Goal: Task Accomplishment & Management: Manage account settings

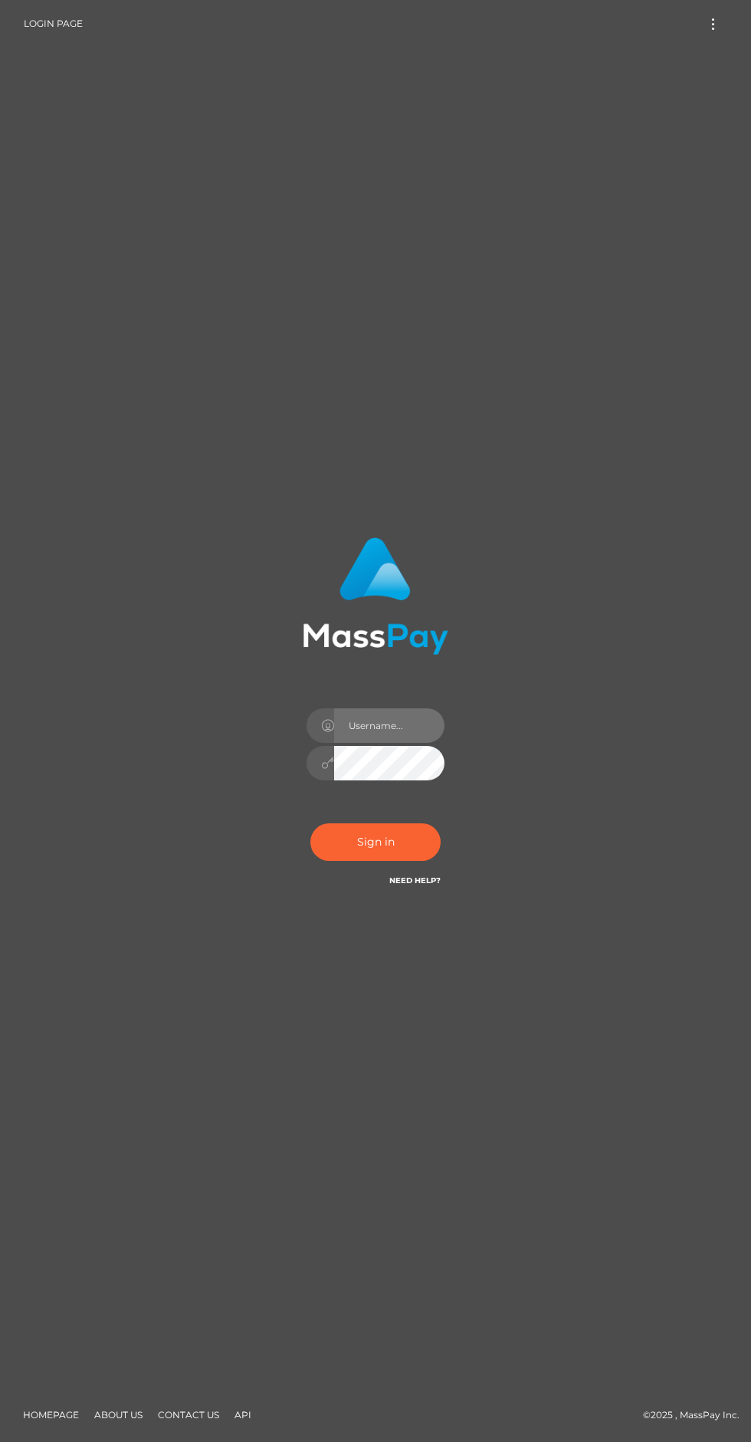
click at [406, 743] on input "text" at bounding box center [389, 726] width 110 height 35
click at [410, 743] on input "text" at bounding box center [389, 726] width 110 height 35
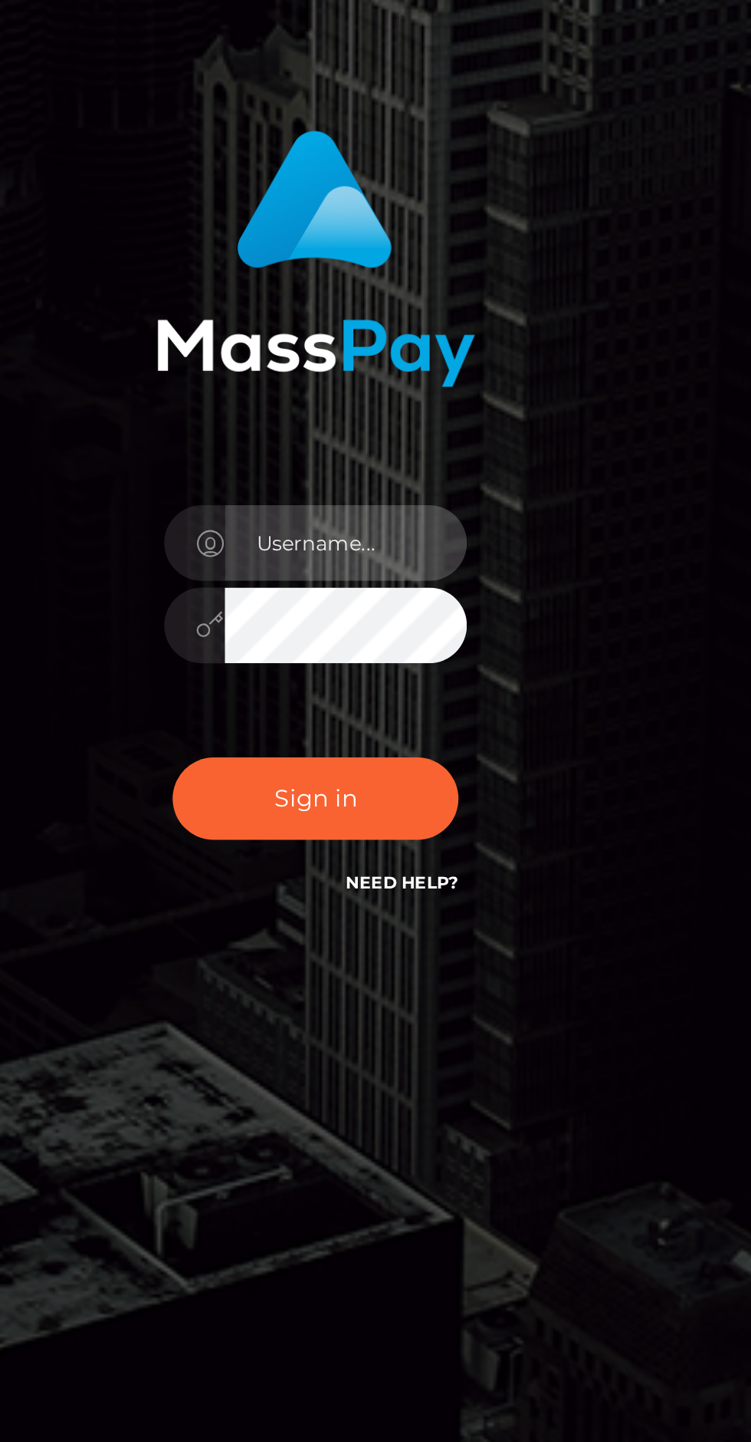
click at [398, 743] on input "text" at bounding box center [389, 726] width 110 height 35
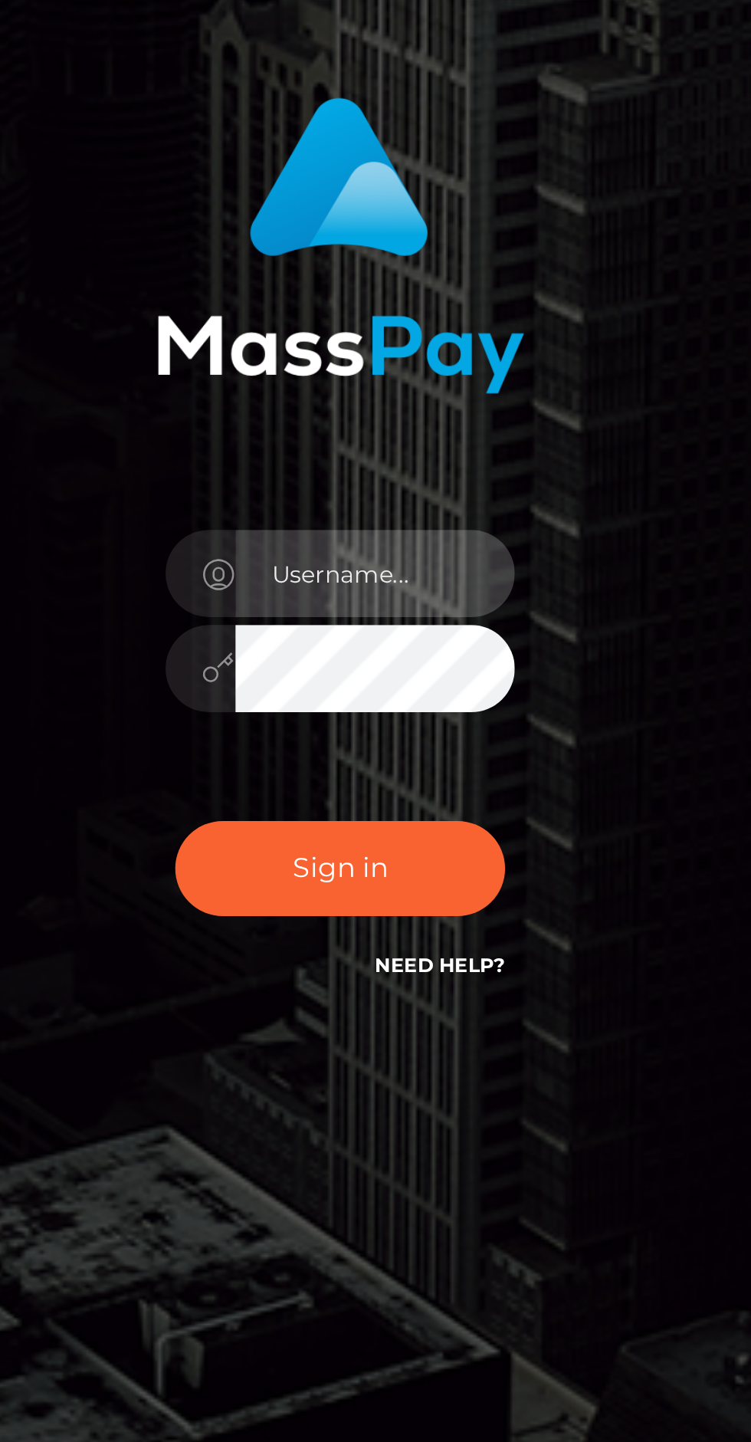
click at [397, 743] on input "text" at bounding box center [389, 726] width 110 height 35
type input "[EMAIL_ADDRESS][DOMAIN_NAME]"
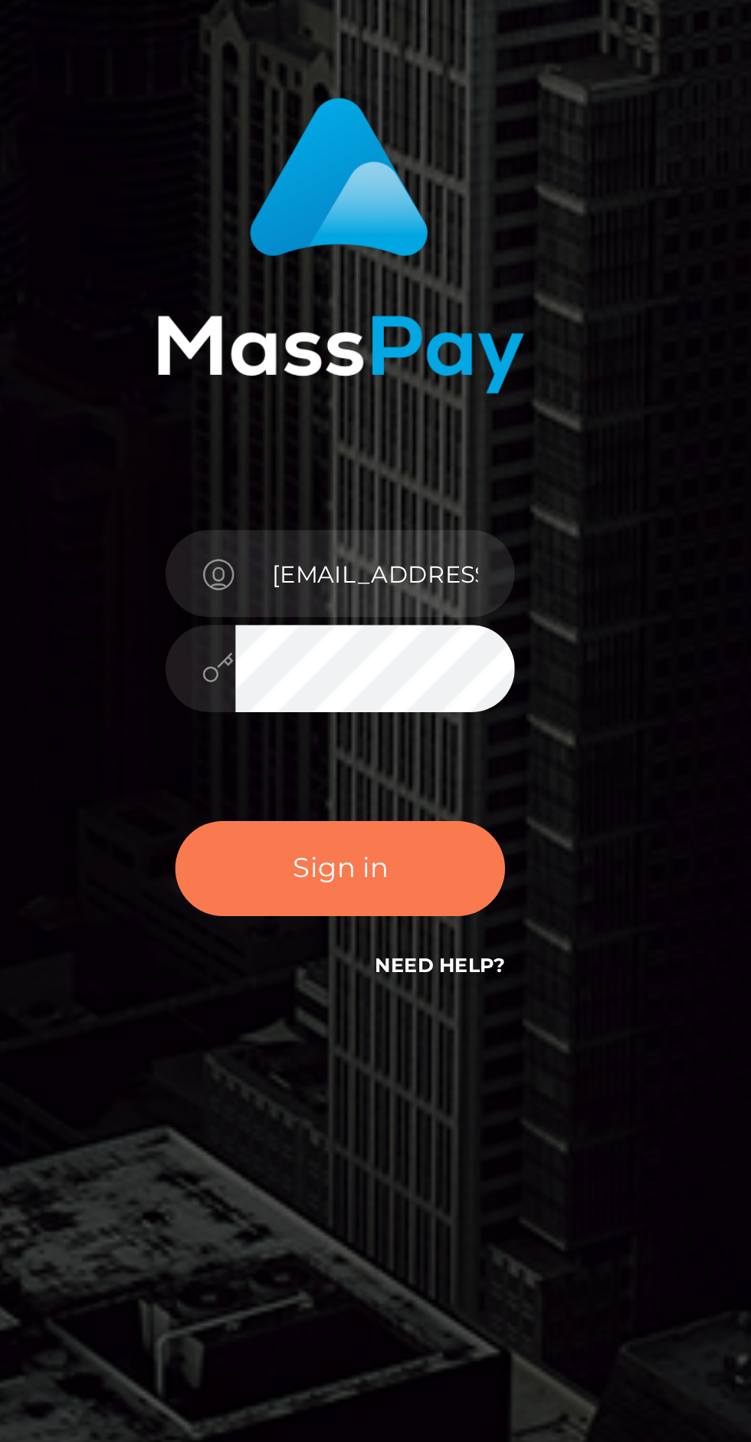
click at [415, 861] on button "Sign in" at bounding box center [376, 843] width 130 height 38
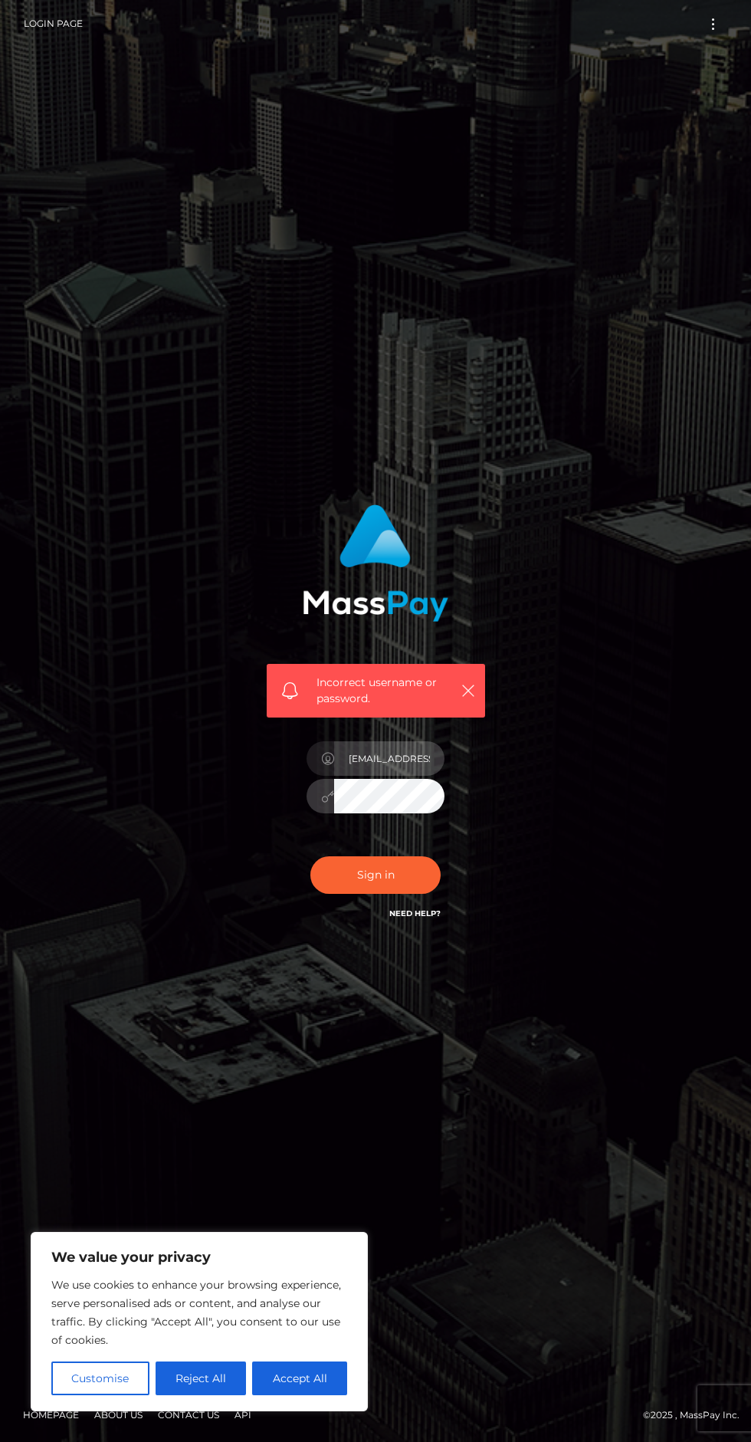
click at [422, 776] on input "[EMAIL_ADDRESS][DOMAIN_NAME]" at bounding box center [389, 758] width 110 height 35
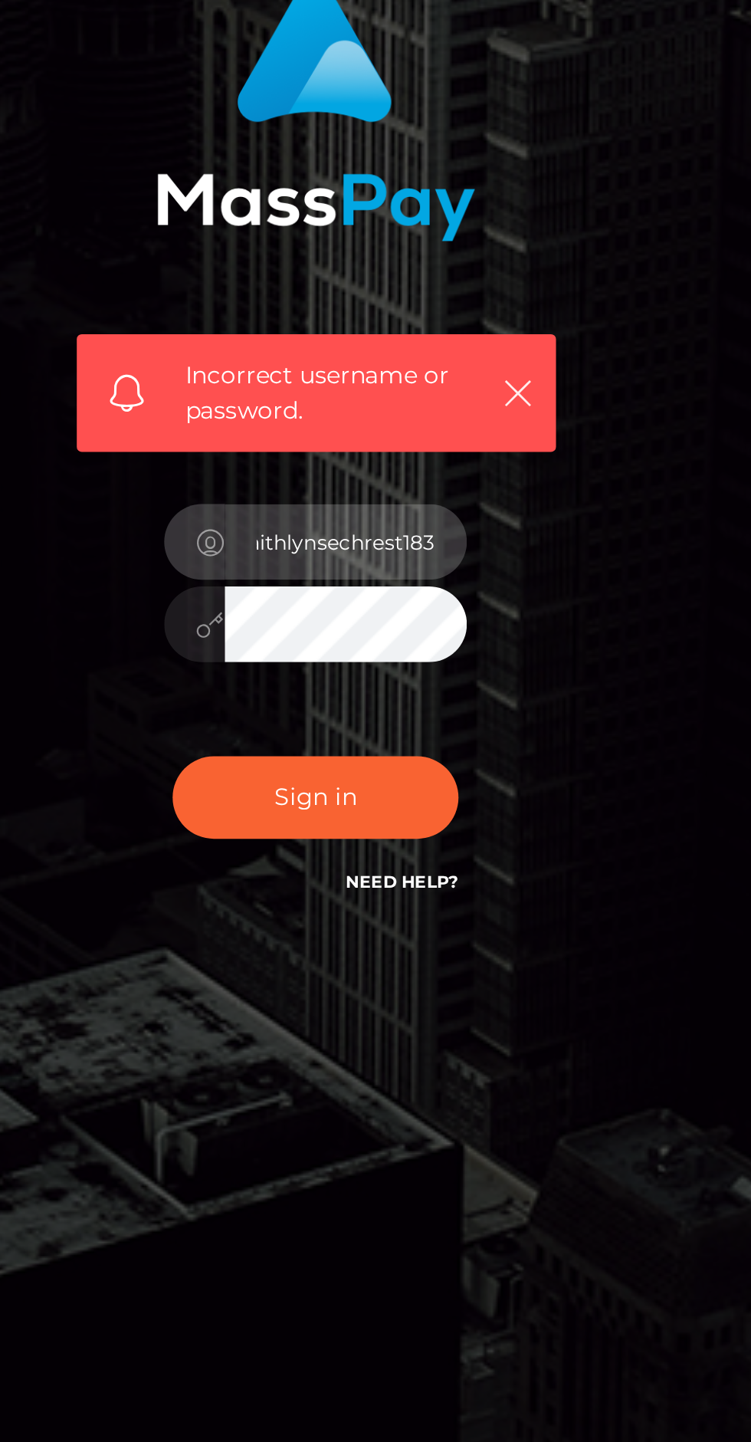
scroll to position [0, 6]
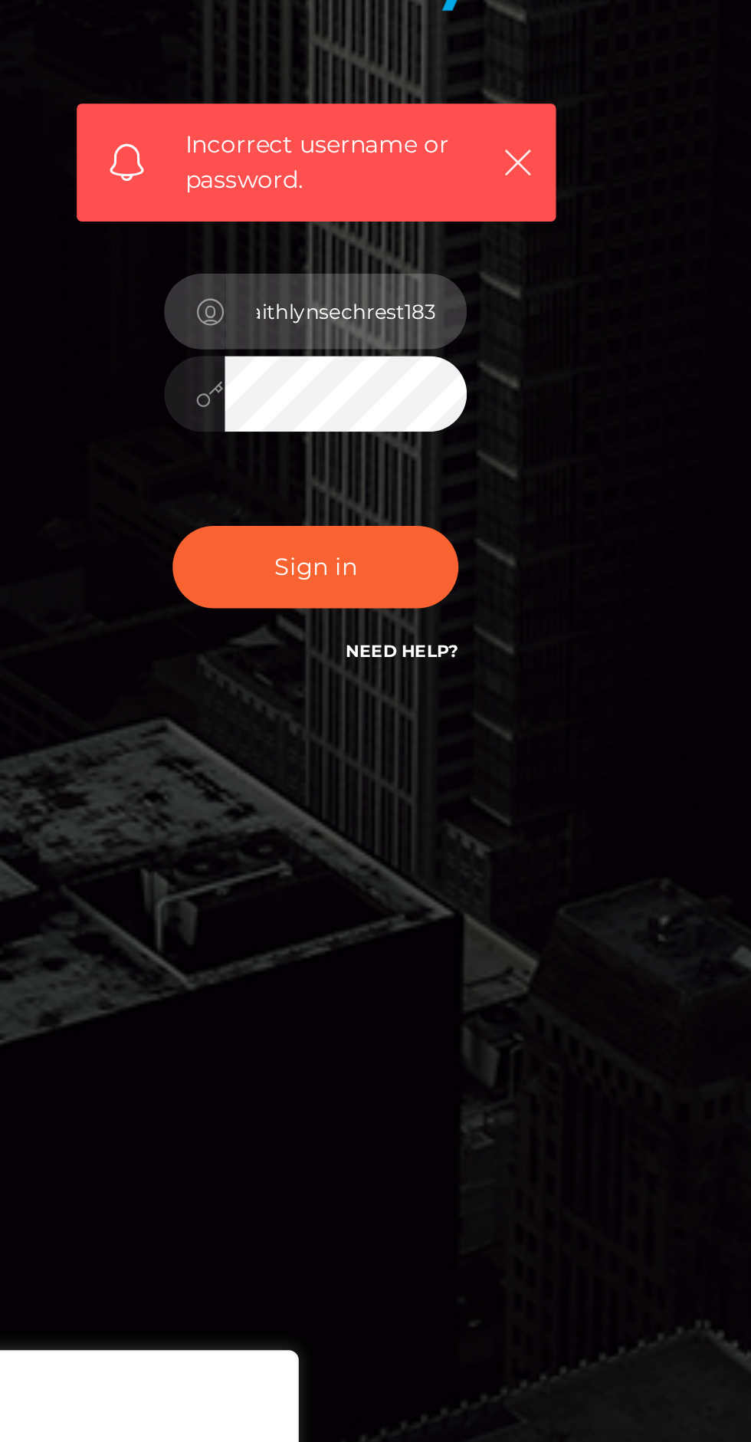
type input "faithlynsechrest183"
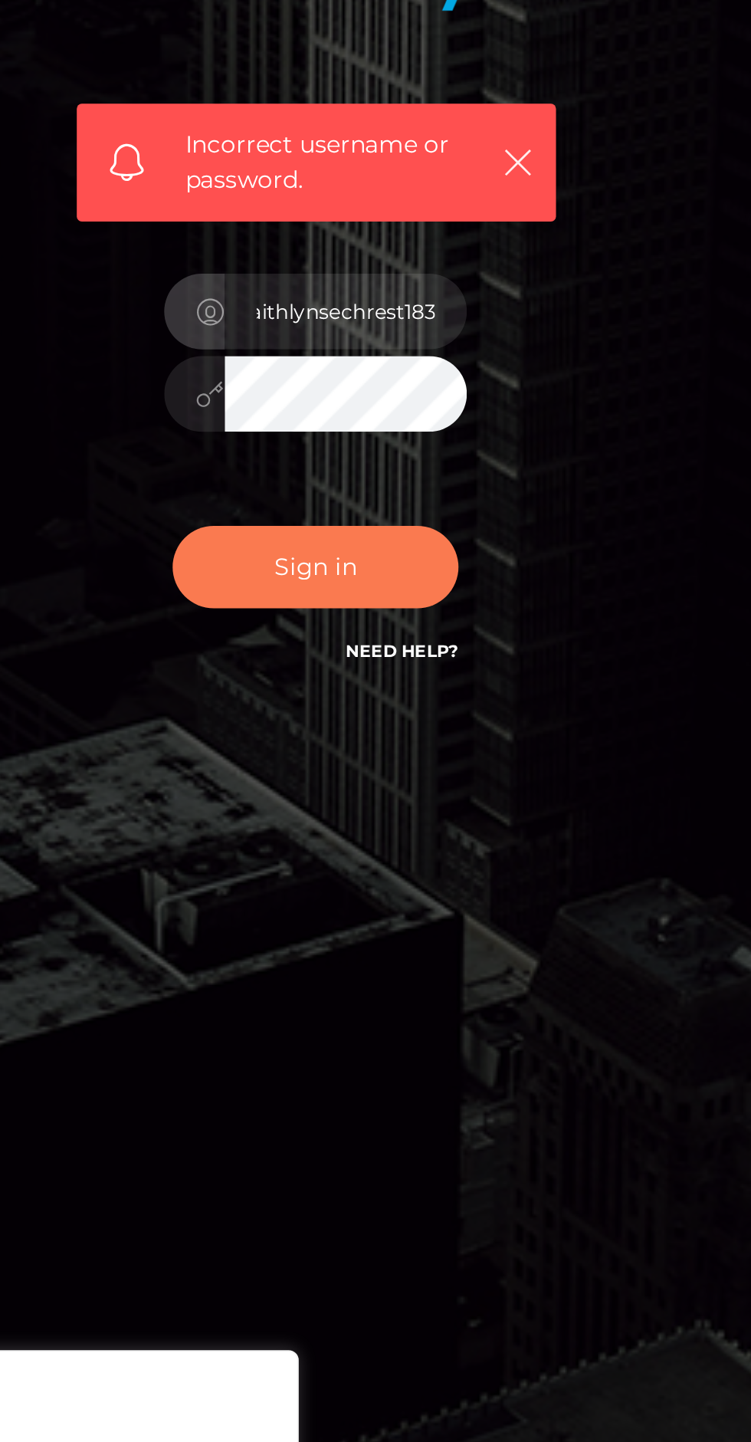
click at [423, 894] on button "Sign in" at bounding box center [376, 876] width 130 height 38
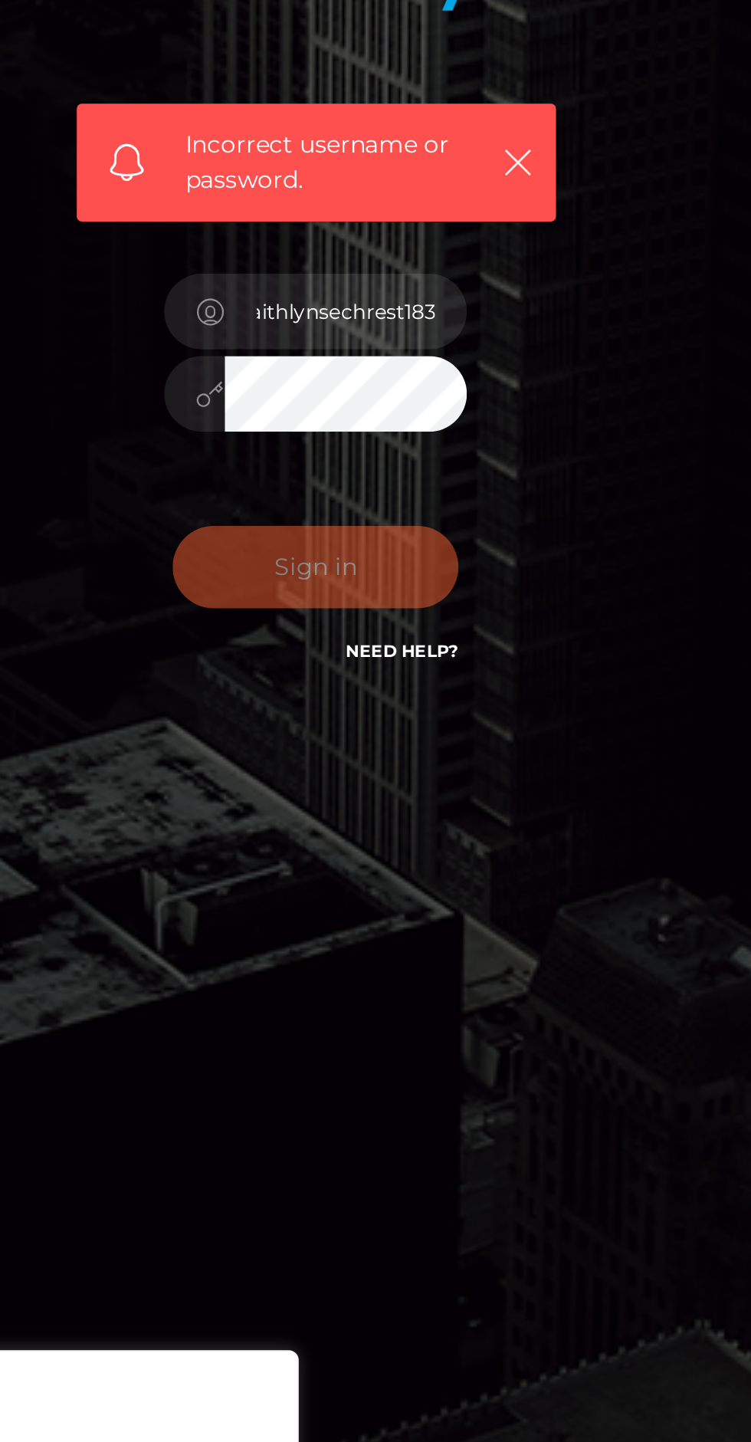
scroll to position [0, 0]
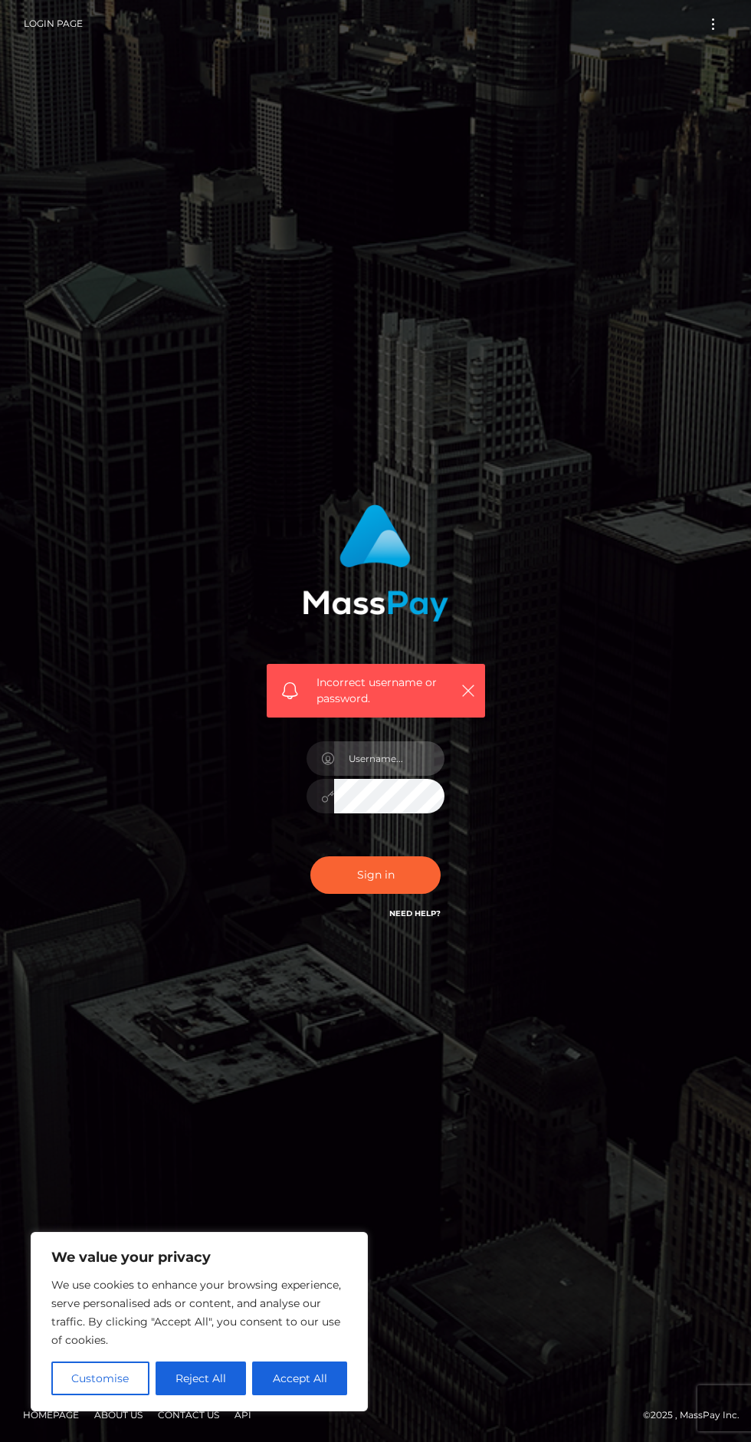
click at [392, 776] on input "text" at bounding box center [389, 758] width 110 height 35
type input "[EMAIL_ADDRESS][DOMAIN_NAME]"
click at [400, 919] on link "Need Help?" at bounding box center [415, 914] width 51 height 10
click at [409, 919] on link "Need Help?" at bounding box center [415, 914] width 51 height 10
click at [434, 776] on input "[EMAIL_ADDRESS][DOMAIN_NAME]" at bounding box center [389, 758] width 110 height 35
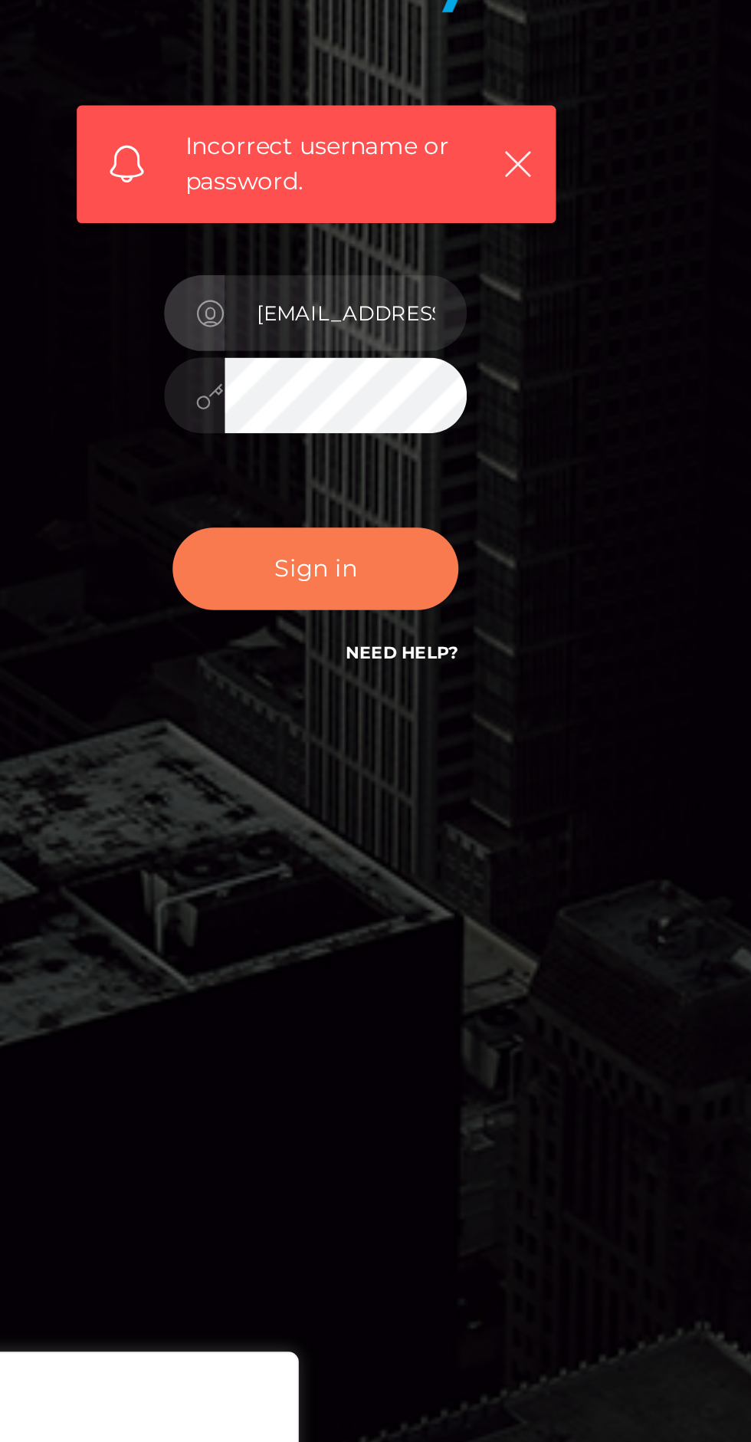
click at [436, 894] on button "Sign in" at bounding box center [376, 876] width 130 height 38
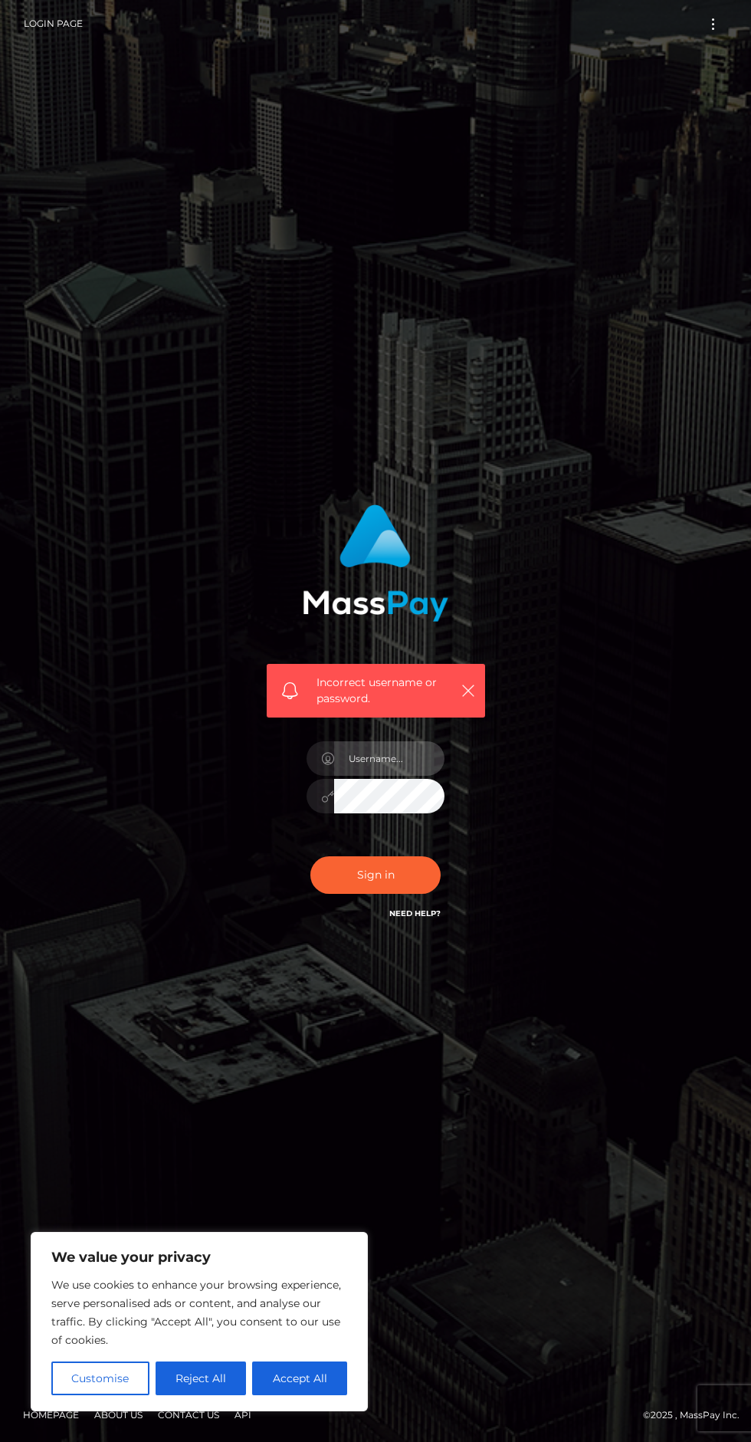
type input "[EMAIL_ADDRESS][DOMAIN_NAME]"
click at [424, 894] on button "Sign in" at bounding box center [376, 876] width 130 height 38
